Goal: Information Seeking & Learning: Learn about a topic

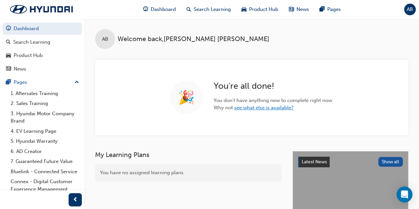
click at [246, 110] on link "see what else is available?" at bounding box center [263, 108] width 59 height 6
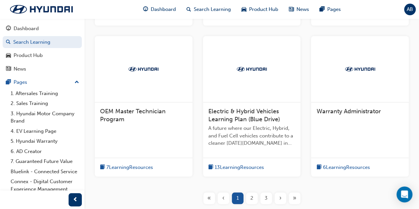
scroll to position [272, 0]
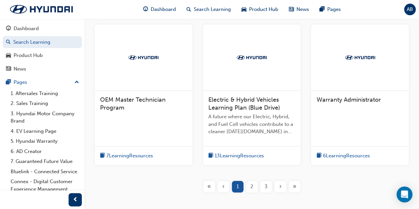
click at [249, 184] on div "2" at bounding box center [252, 187] width 12 height 12
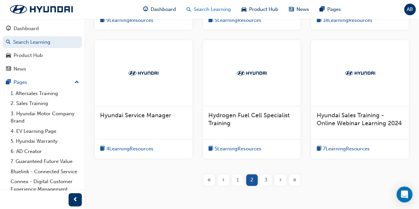
click at [202, 8] on span "Search Learning" at bounding box center [212, 10] width 37 height 8
click at [203, 11] on span "Search Learning" at bounding box center [212, 10] width 37 height 8
click at [205, 8] on span "Search Learning" at bounding box center [212, 10] width 37 height 8
click at [266, 176] on span "3" at bounding box center [266, 180] width 3 height 8
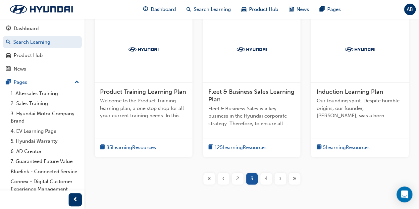
scroll to position [288, 0]
click at [265, 178] on span "4" at bounding box center [266, 178] width 3 height 8
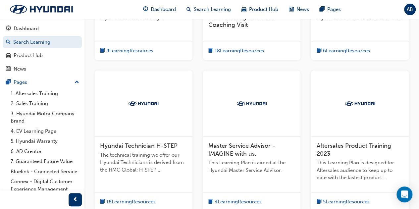
scroll to position [293, 0]
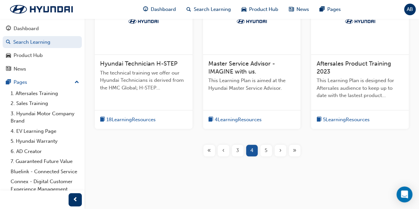
click at [263, 150] on div "5" at bounding box center [266, 151] width 12 height 12
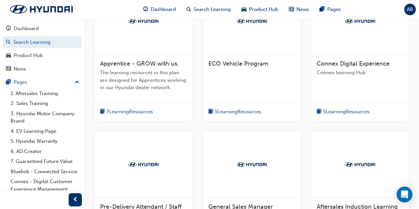
scroll to position [164, 0]
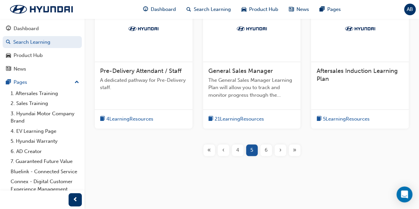
click at [263, 150] on div "6" at bounding box center [266, 150] width 12 height 12
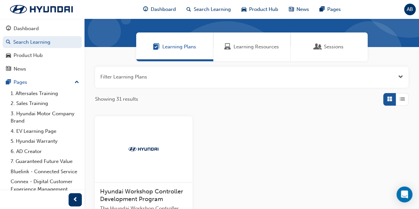
scroll to position [165, 0]
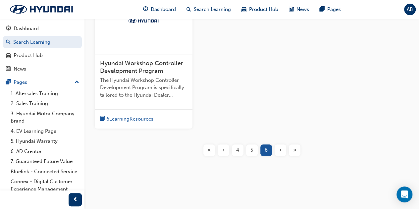
click at [236, 150] on span "4" at bounding box center [237, 150] width 3 height 8
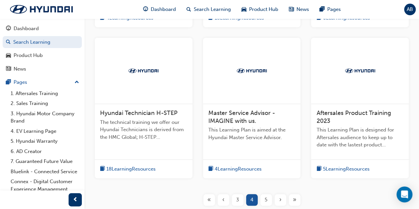
scroll to position [270, 0]
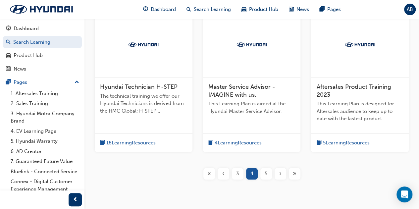
click at [237, 170] on span "3" at bounding box center [237, 174] width 3 height 8
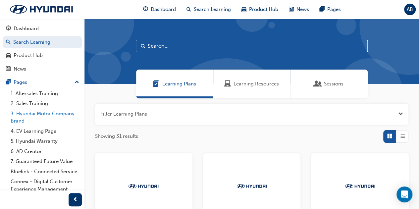
scroll to position [31, 0]
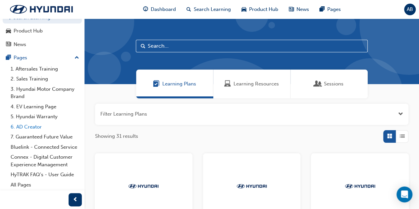
click at [34, 122] on link "6. AD Creator" at bounding box center [45, 127] width 74 height 10
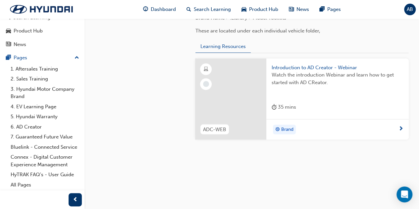
scroll to position [695, 0]
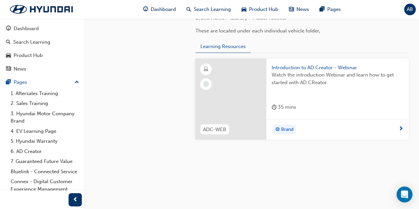
scroll to position [687, 0]
click at [306, 69] on span "Introduction to AD Creator - Webinar" at bounding box center [337, 68] width 132 height 8
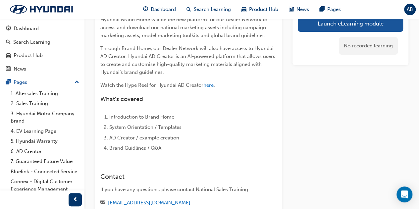
scroll to position [55, 0]
